Goal: Check status

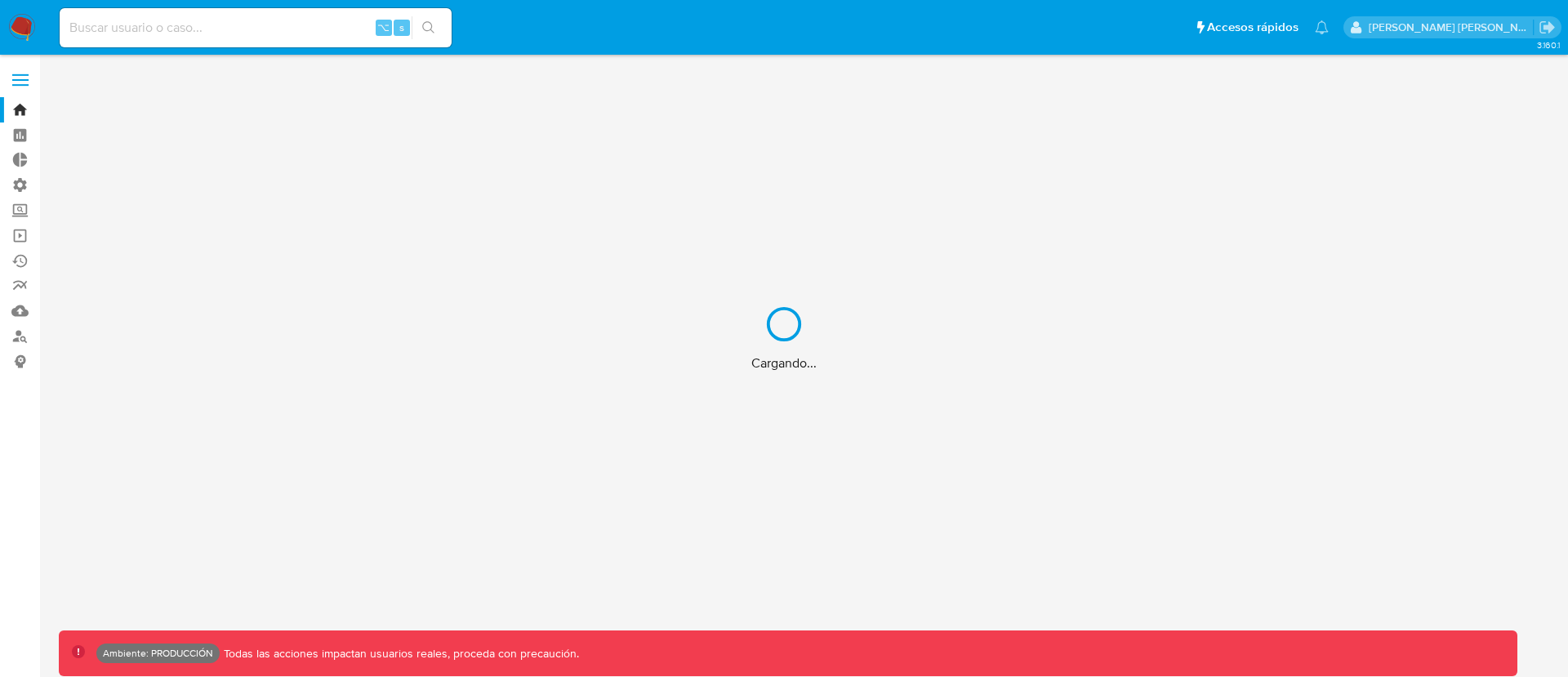
click at [175, 29] on div "Cargando..." at bounding box center [784, 338] width 1568 height 677
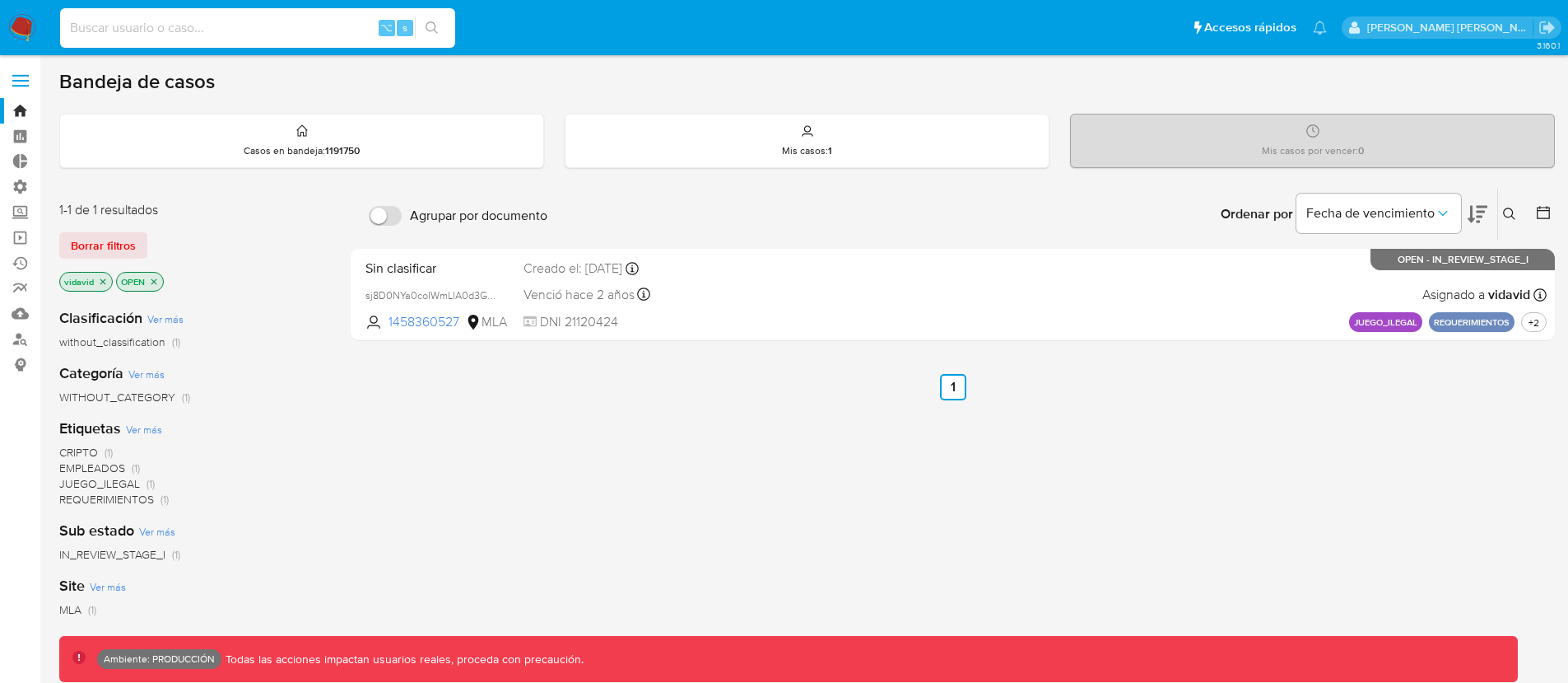
click at [185, 30] on input at bounding box center [257, 28] width 395 height 21
paste input "2515672210"
type input "2515672210"
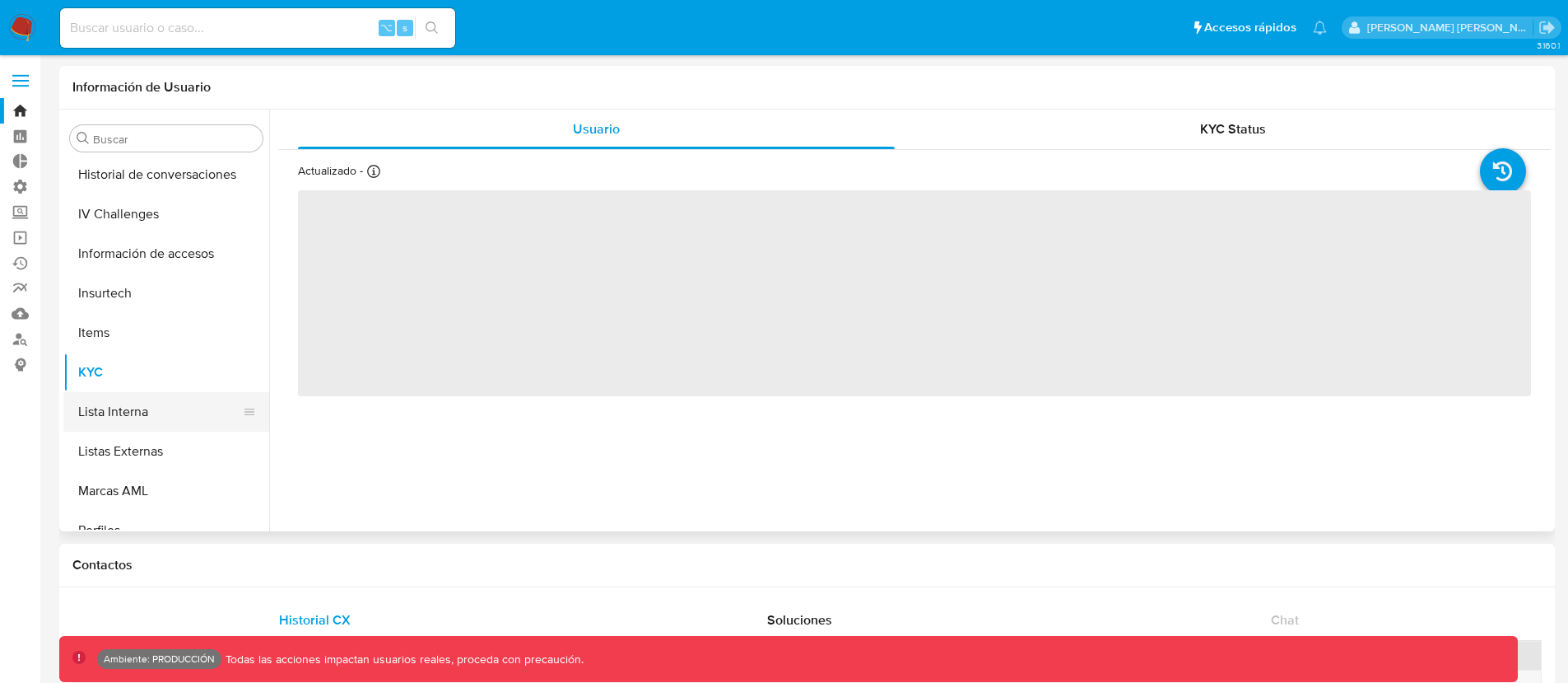
select select "10"
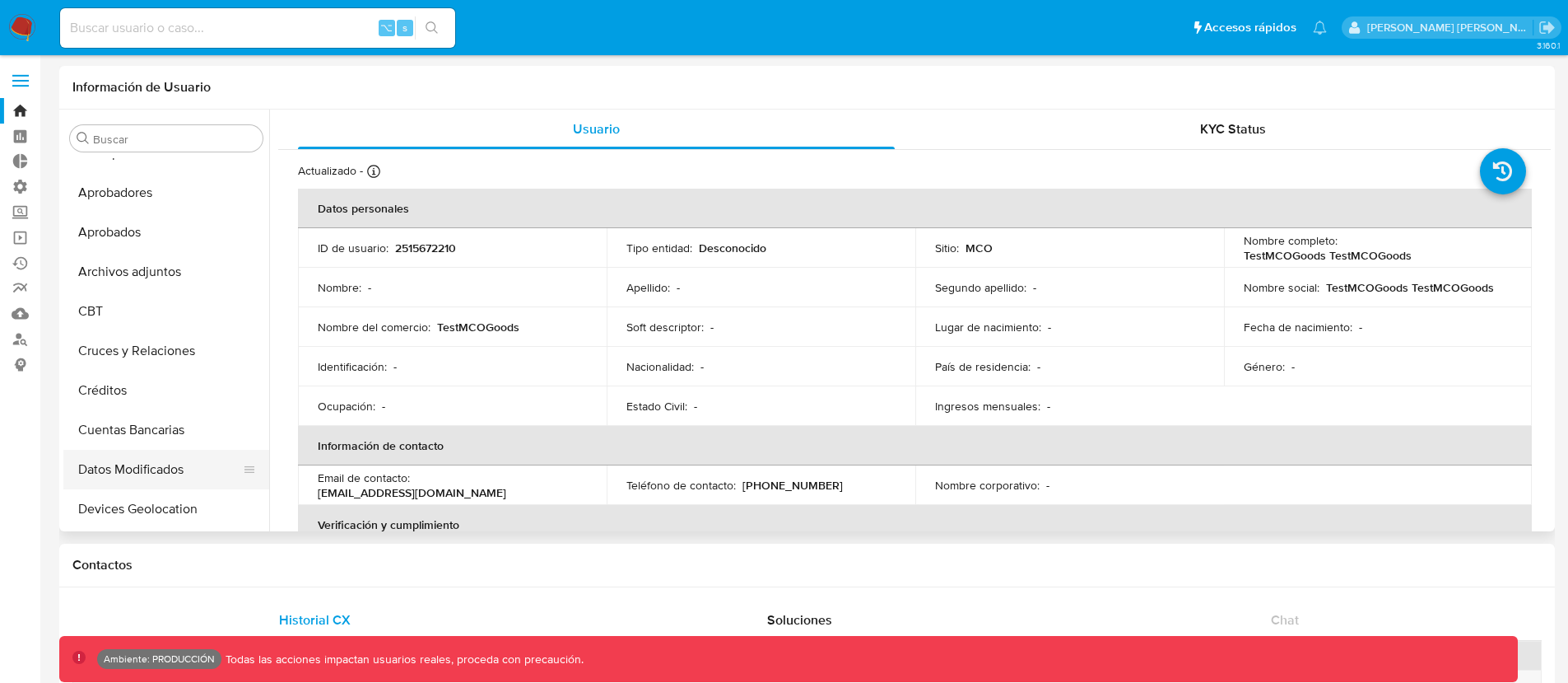
scroll to position [12, 0]
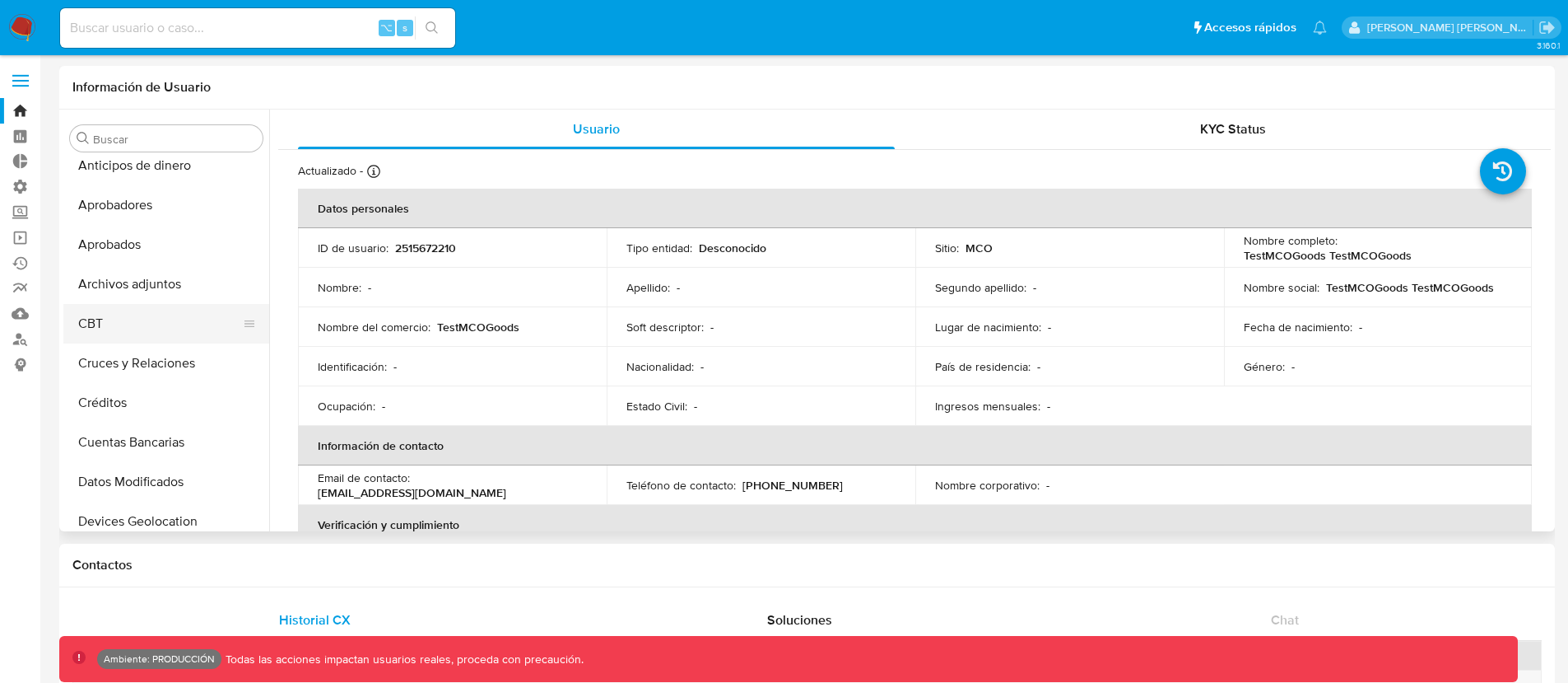
click at [103, 311] on button "CBT" at bounding box center [160, 324] width 193 height 39
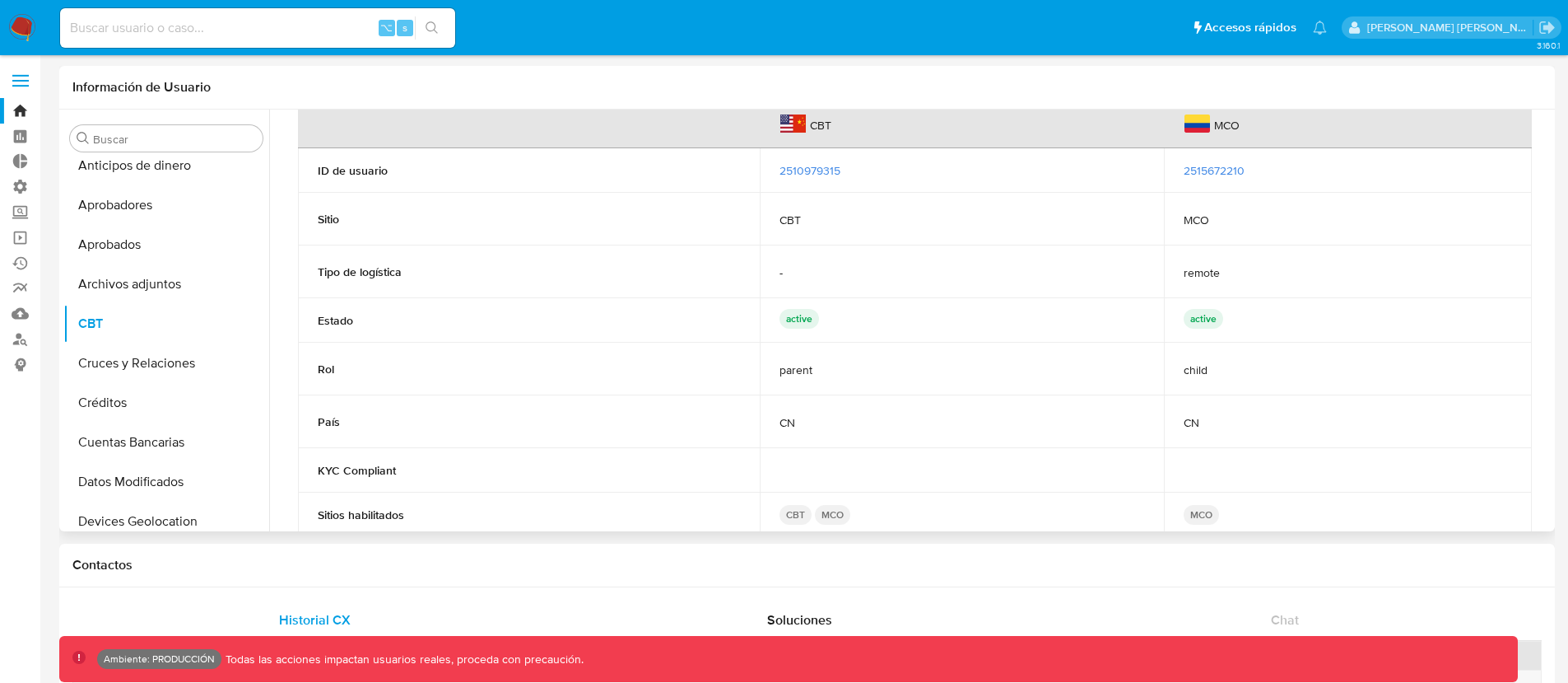
scroll to position [0, 0]
